Goal: Information Seeking & Learning: Find specific fact

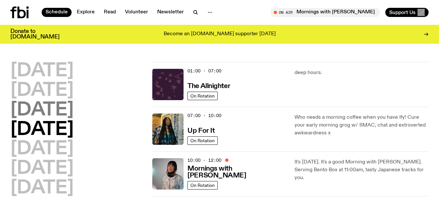
click at [55, 113] on h2 "[DATE]" at bounding box center [41, 110] width 63 height 18
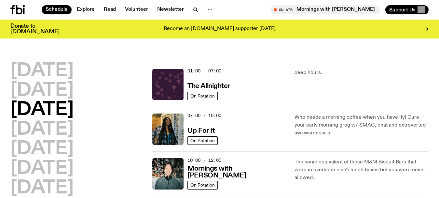
scroll to position [18, 0]
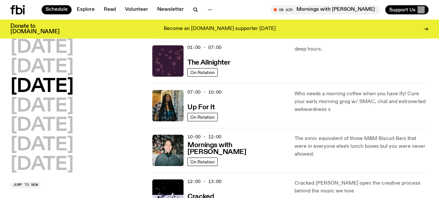
click at [33, 84] on h2 "[DATE]" at bounding box center [41, 87] width 63 height 18
click at [178, 98] on img at bounding box center [167, 105] width 31 height 31
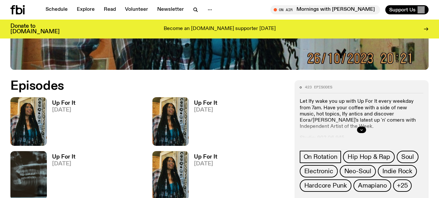
scroll to position [291, 0]
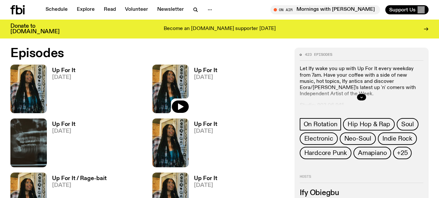
click at [181, 85] on img at bounding box center [170, 88] width 36 height 49
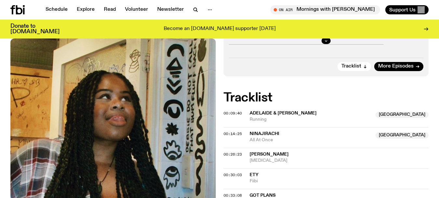
scroll to position [192, 0]
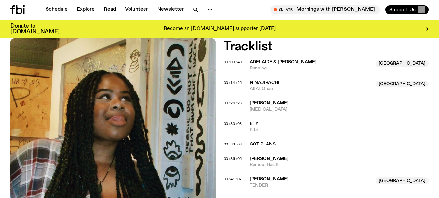
scroll to position [258, 0]
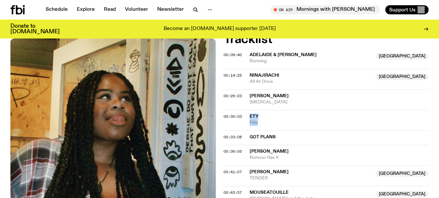
drag, startPoint x: 262, startPoint y: 121, endPoint x: 248, endPoint y: 116, distance: 14.8
click at [248, 130] on div "00:30:03 Ety Fiibi" at bounding box center [326, 137] width 205 height 14
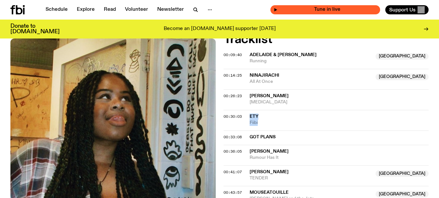
copy div "Ety Fiibi"
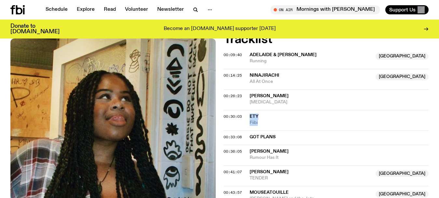
click at [272, 130] on div "00:30:03 Ety Fiibi" at bounding box center [326, 137] width 205 height 14
drag, startPoint x: 263, startPoint y: 124, endPoint x: 246, endPoint y: 124, distance: 17.6
click at [246, 130] on div "00:30:03 Ety Fiibi" at bounding box center [326, 137] width 205 height 14
copy span "Fiibi"
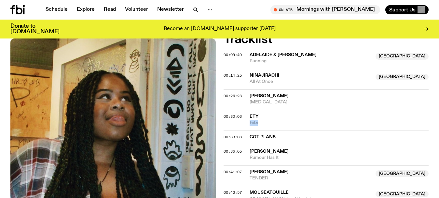
drag, startPoint x: 262, startPoint y: 123, endPoint x: 248, endPoint y: 123, distance: 14.7
click at [248, 130] on div "00:30:03 Ety Fiibi" at bounding box center [326, 137] width 205 height 14
copy span "Fiibi"
click at [45, 9] on link "Schedule" at bounding box center [57, 9] width 30 height 9
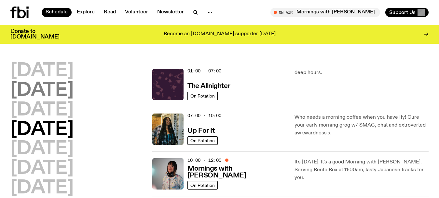
click at [39, 93] on h2 "[DATE]" at bounding box center [41, 90] width 63 height 18
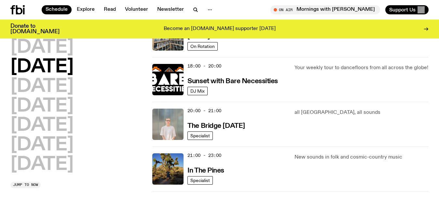
scroll to position [279, 0]
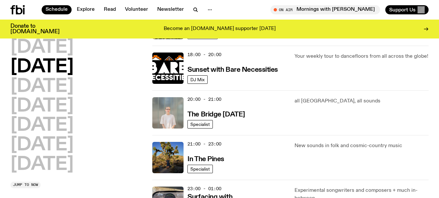
click at [6, 125] on div "[DATE] [DATE] [DATE] [DATE] [DATE] [DATE] [DATE] Jump to now 01:00 - 07:00 The …" at bounding box center [219, 1] width 439 height 446
click at [173, 112] on img at bounding box center [167, 112] width 31 height 31
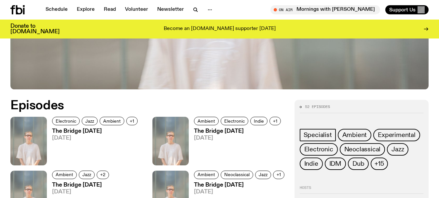
scroll to position [258, 0]
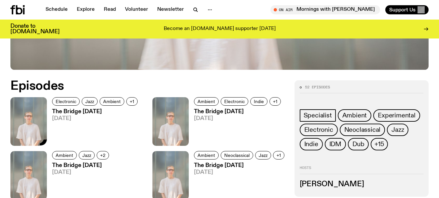
click at [40, 119] on img at bounding box center [28, 121] width 36 height 49
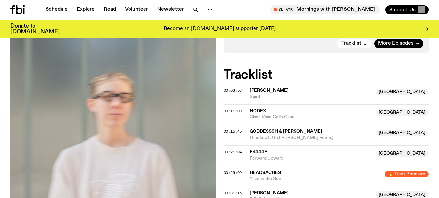
scroll to position [226, 0]
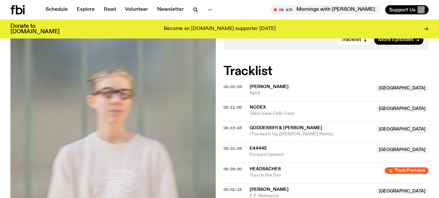
click at [0, 79] on div "Aired on [DATE] 3:30pm Specialist Electronic Jazz Ambient Experimental Premieri…" at bounding box center [219, 95] width 439 height 391
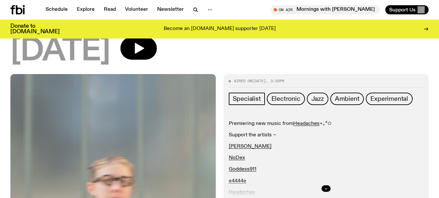
scroll to position [219, 0]
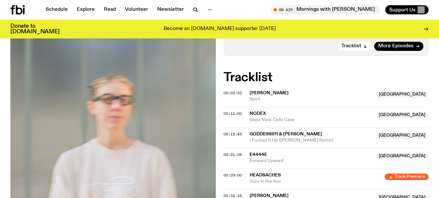
click at [0, 102] on div "Aired on [DATE] 3:30pm Specialist Electronic Jazz Ambient Experimental Premieri…" at bounding box center [219, 101] width 439 height 391
click at [0, 104] on div "Aired on [DATE] 3:30pm Specialist Electronic Jazz Ambient Experimental Premieri…" at bounding box center [219, 101] width 439 height 391
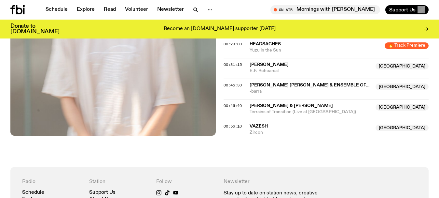
scroll to position [355, 0]
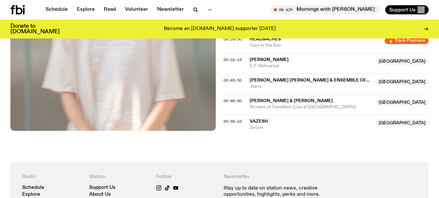
drag, startPoint x: 335, startPoint y: 98, endPoint x: 250, endPoint y: 98, distance: 84.7
click at [250, 98] on span "[PERSON_NAME] & [PERSON_NAME]" at bounding box center [311, 101] width 122 height 6
copy span "[PERSON_NAME] & [PERSON_NAME]"
drag, startPoint x: 248, startPoint y: 108, endPoint x: 291, endPoint y: 108, distance: 43.0
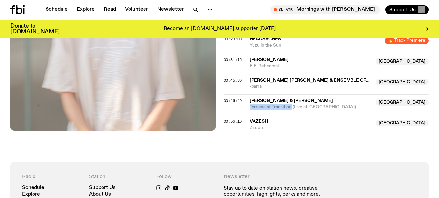
click at [291, 115] on div "00:46:40 [PERSON_NAME] & Hinano Fujisaki NSW Terrains of Transition (Live at [G…" at bounding box center [326, 123] width 205 height 16
copy span "Terrains of Transition"
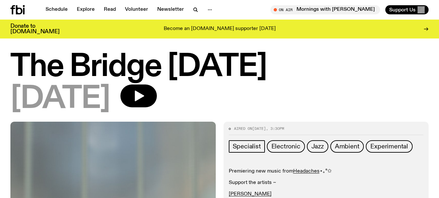
scroll to position [0, 0]
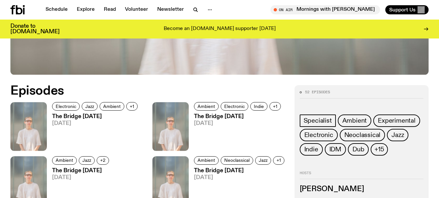
scroll to position [253, 0]
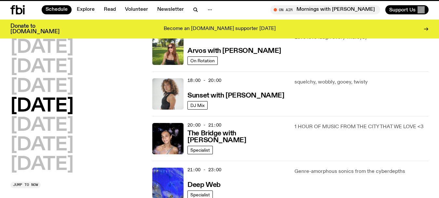
scroll to position [279, 0]
